Goal: Use online tool/utility: Utilize a website feature to perform a specific function

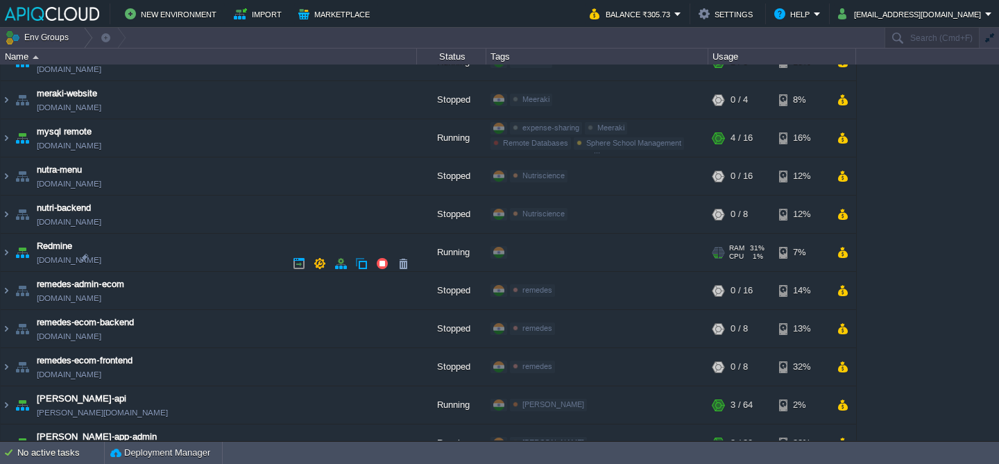
scroll to position [596, 0]
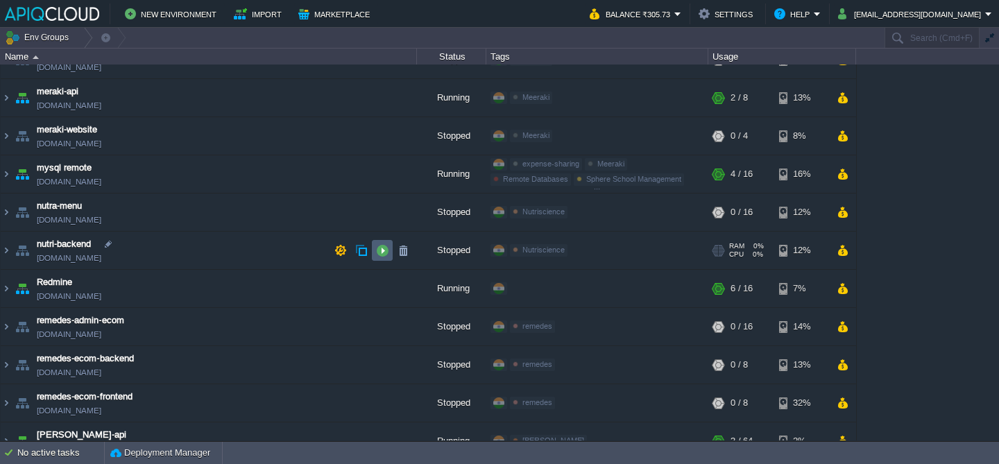
click at [378, 250] on button "button" at bounding box center [382, 250] width 12 height 12
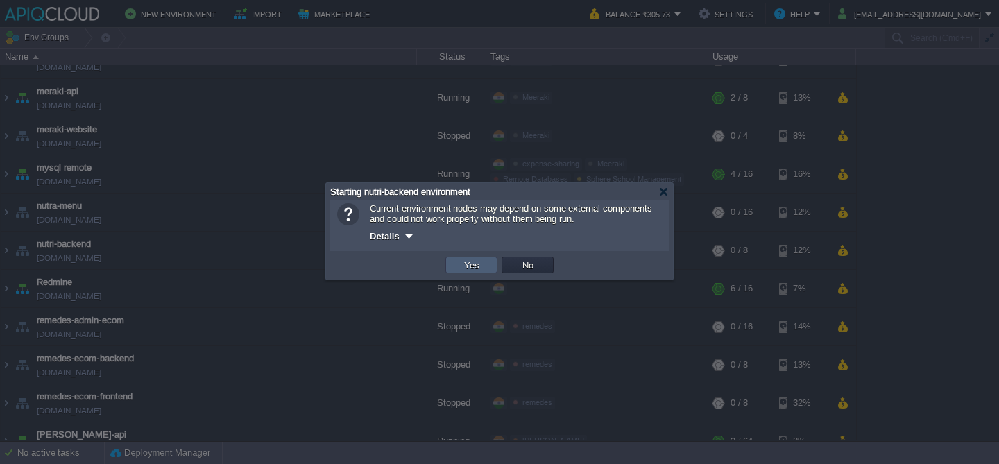
click at [473, 259] on td "Yes" at bounding box center [472, 265] width 52 height 17
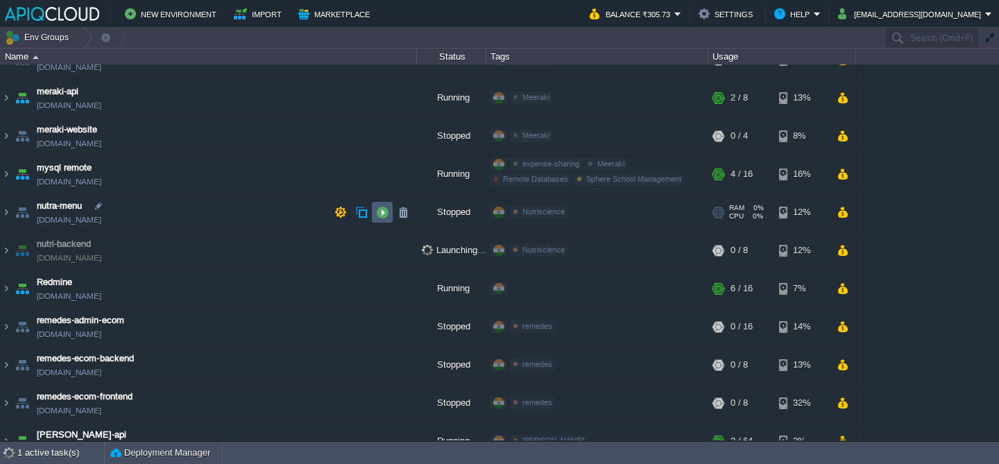
click at [381, 212] on button "button" at bounding box center [382, 212] width 12 height 12
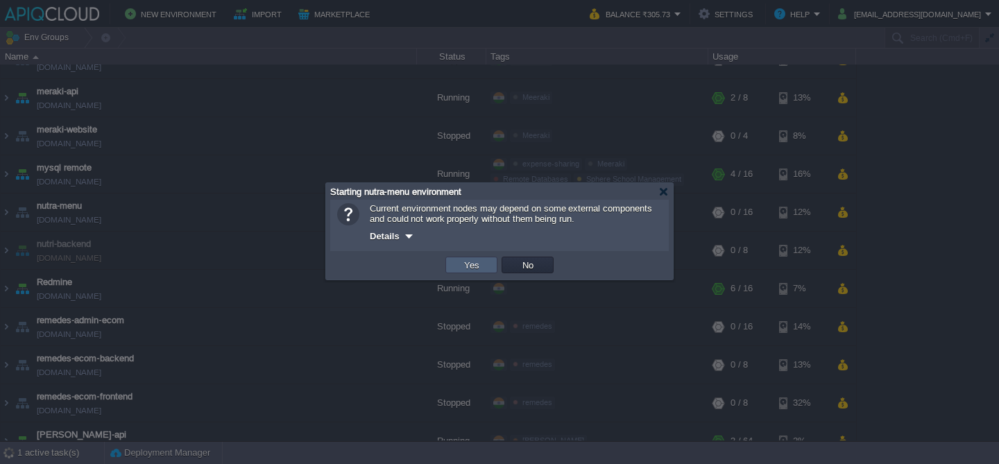
click at [456, 262] on td "Yes" at bounding box center [472, 265] width 52 height 17
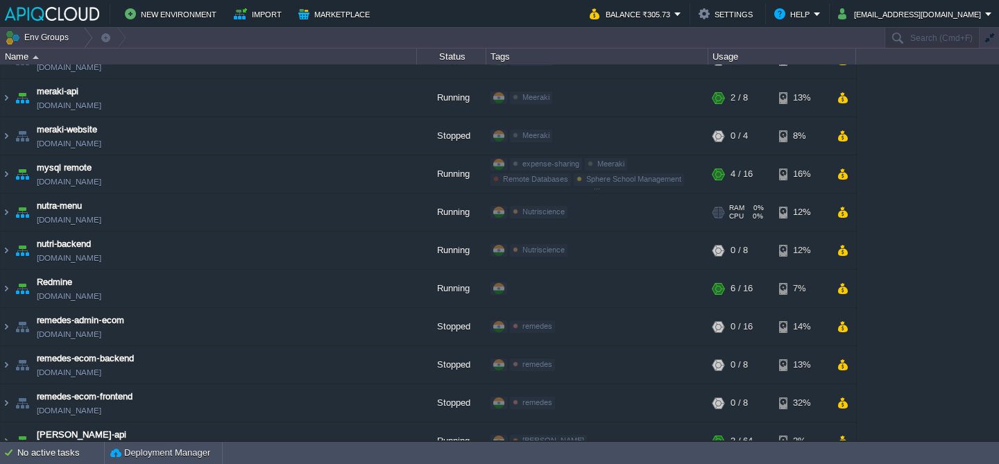
click at [227, 212] on td "nutra-menu [DOMAIN_NAME]" at bounding box center [209, 213] width 416 height 38
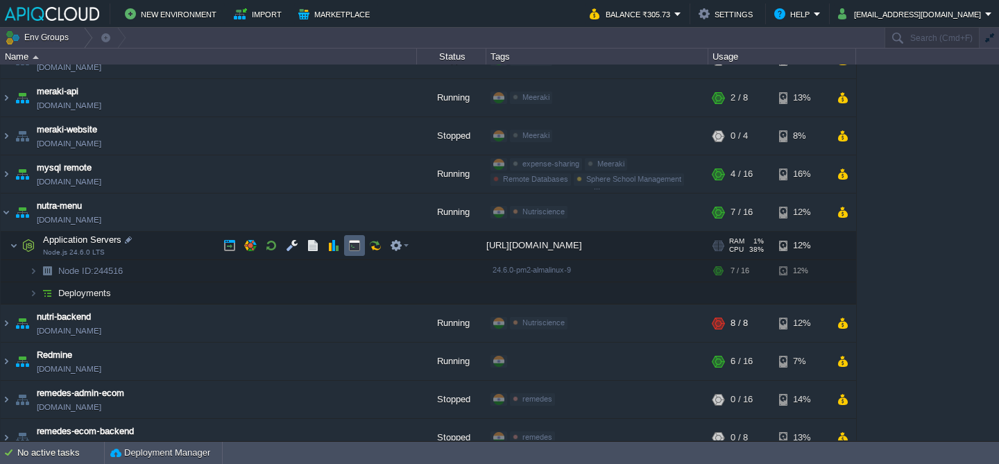
click at [346, 244] on td at bounding box center [354, 245] width 21 height 21
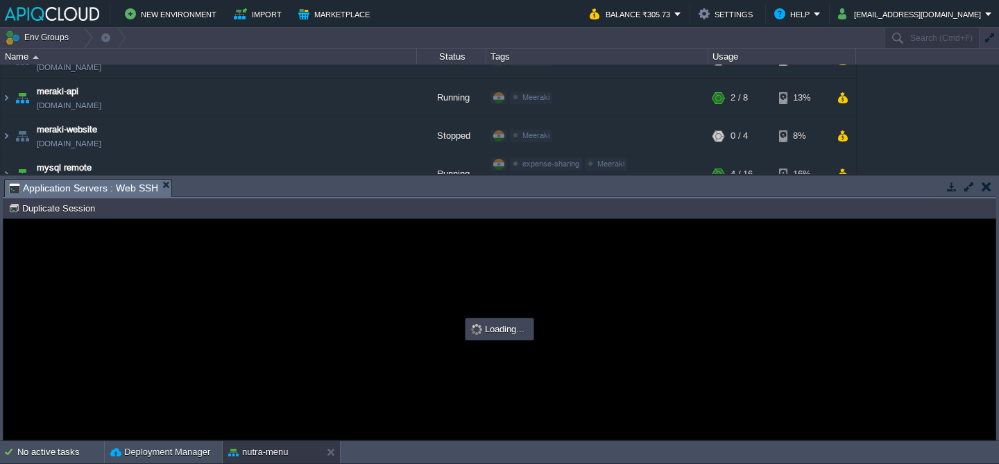
scroll to position [0, 0]
type input "#000000"
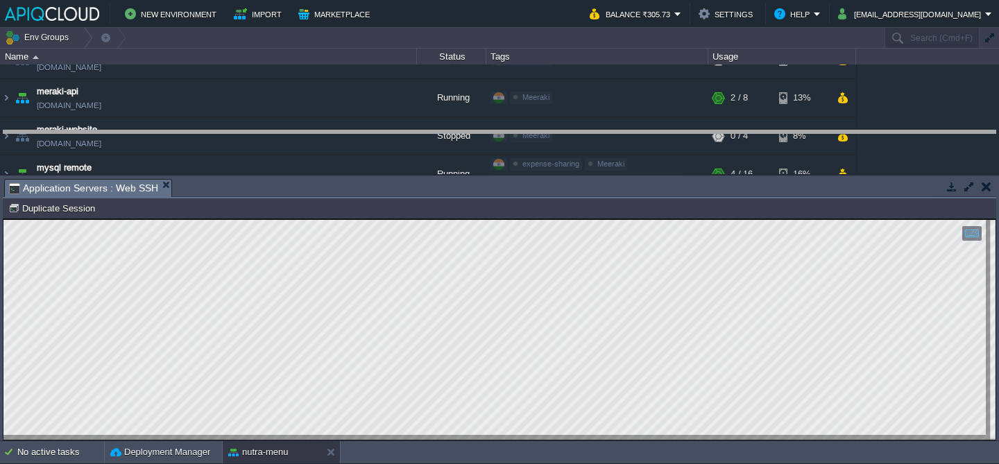
drag, startPoint x: 436, startPoint y: 187, endPoint x: 451, endPoint y: 144, distance: 45.7
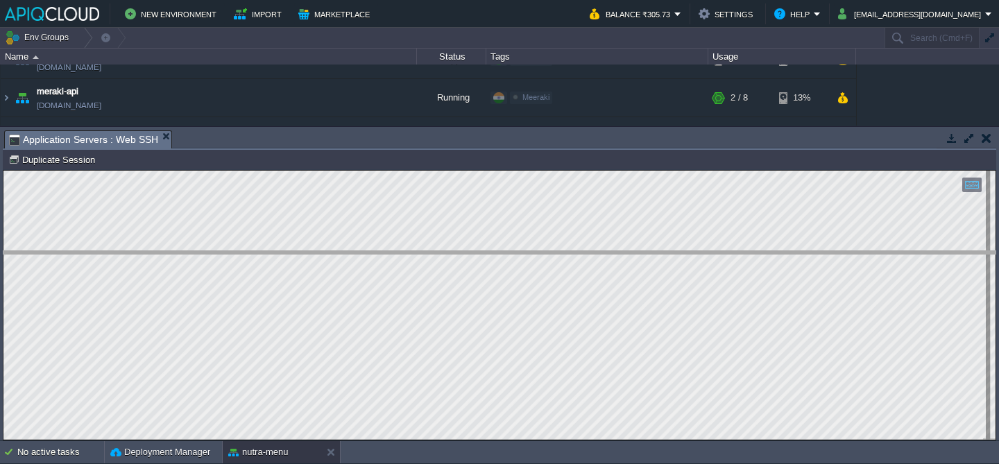
drag, startPoint x: 399, startPoint y: 137, endPoint x: 393, endPoint y: 269, distance: 132.0
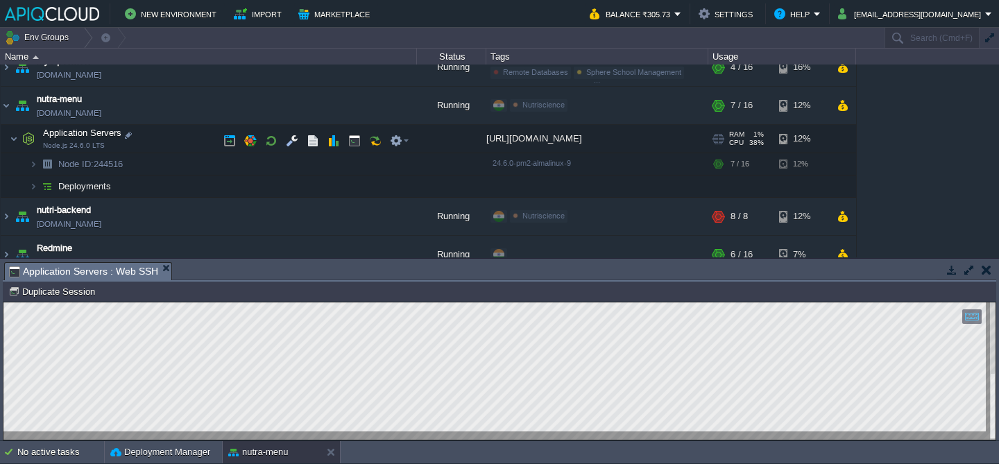
scroll to position [704, 0]
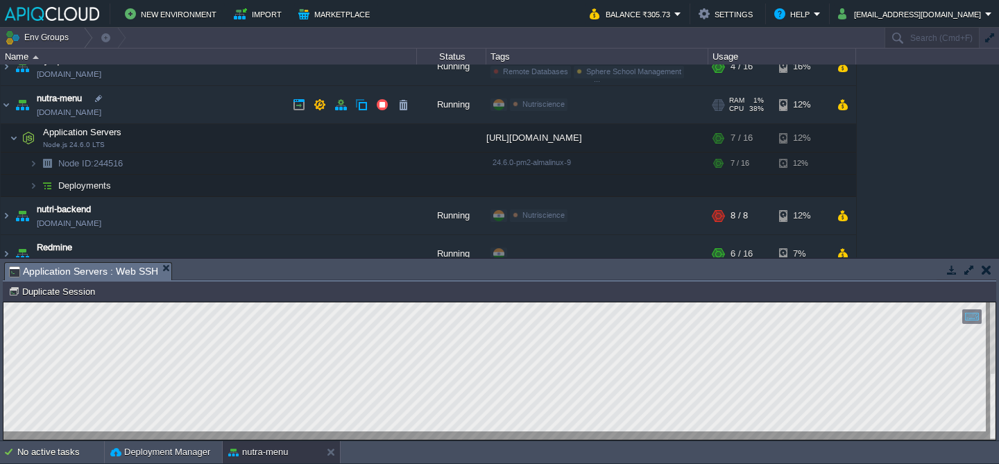
click at [101, 114] on link "[DOMAIN_NAME]" at bounding box center [69, 112] width 65 height 14
click at [234, 105] on td "nutra-menu [DOMAIN_NAME]" at bounding box center [209, 105] width 416 height 38
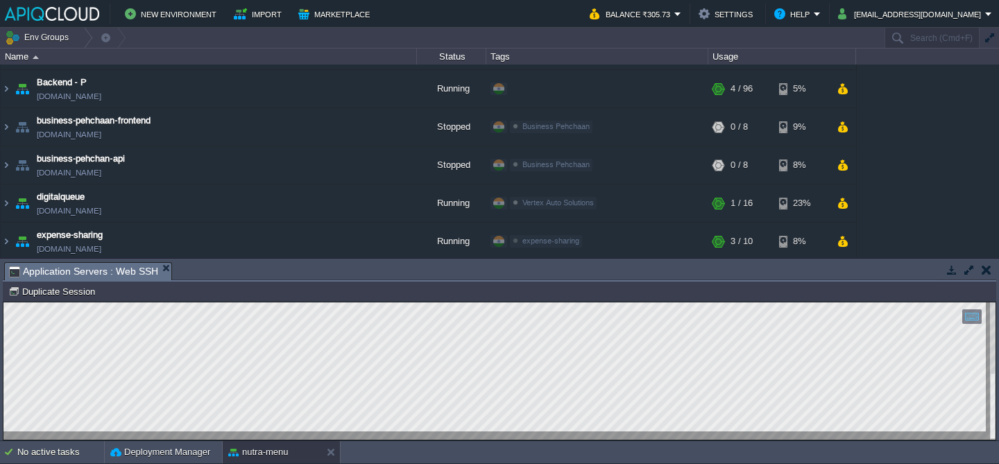
scroll to position [1023, 0]
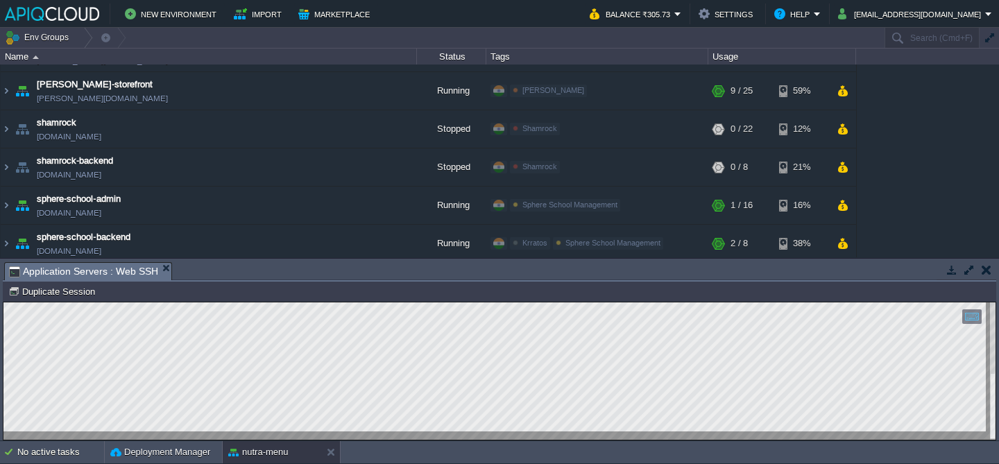
click at [982, 273] on button "button" at bounding box center [987, 270] width 10 height 12
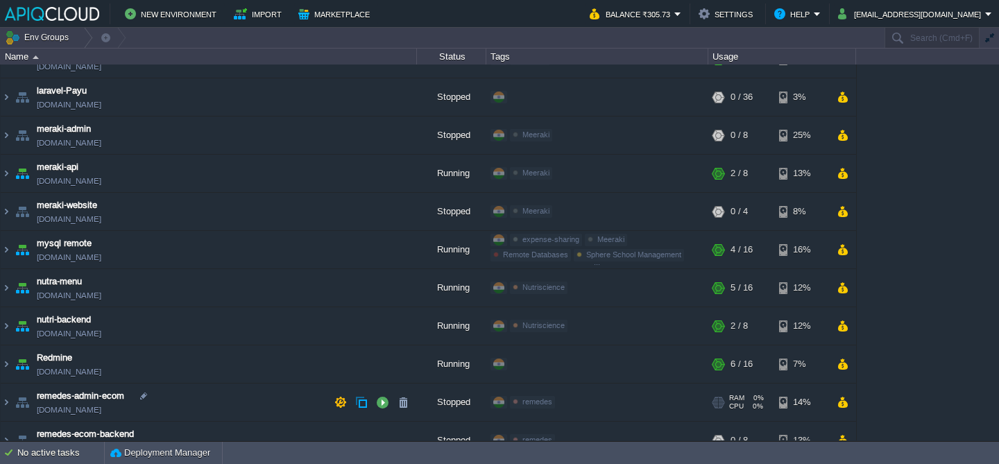
scroll to position [843, 0]
